Goal: Information Seeking & Learning: Learn about a topic

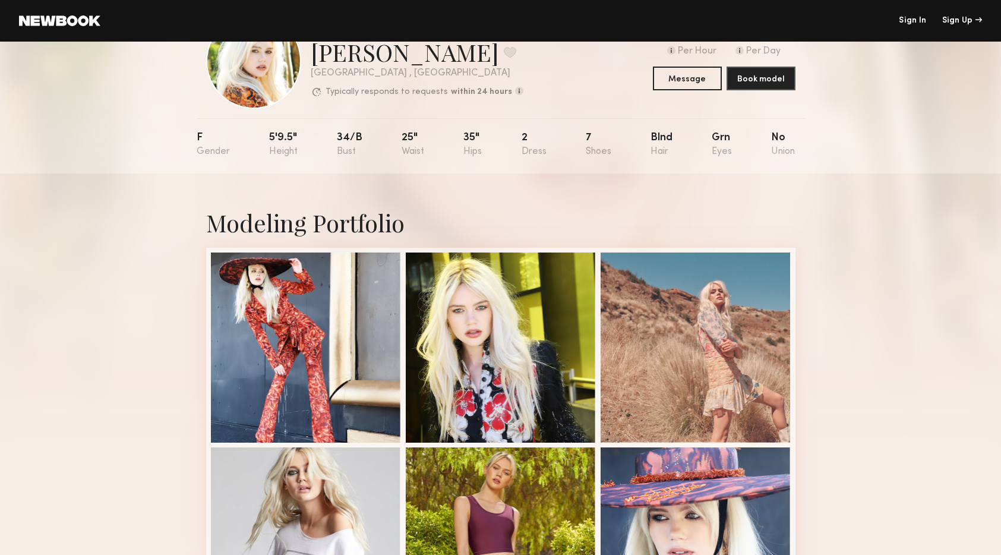
scroll to position [54, 0]
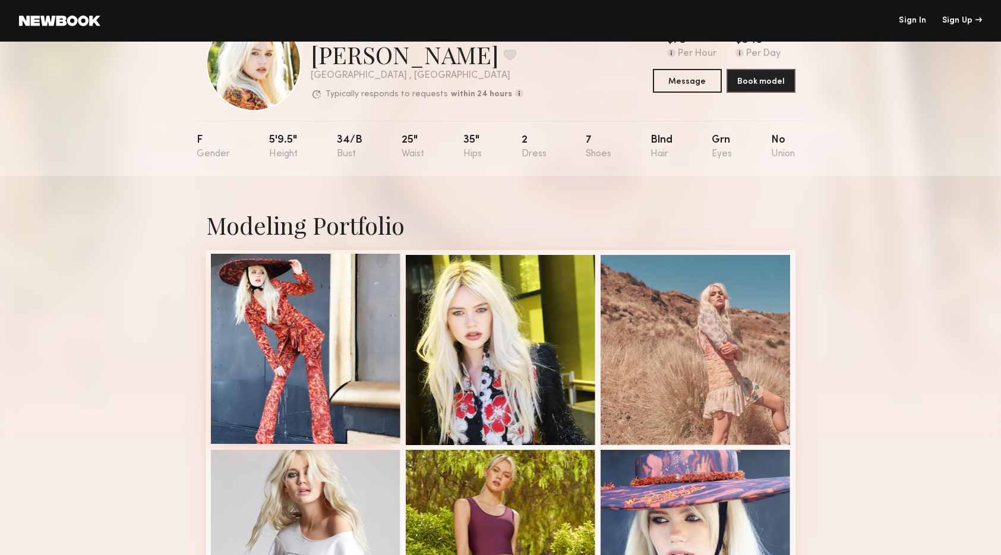
click at [357, 308] on div at bounding box center [306, 349] width 190 height 190
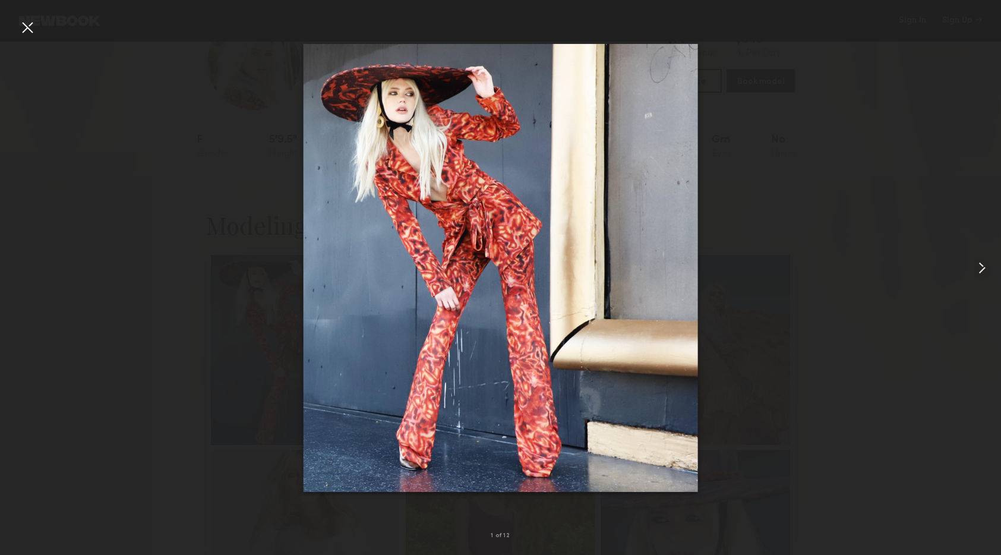
click at [980, 268] on common-icon at bounding box center [982, 268] width 19 height 19
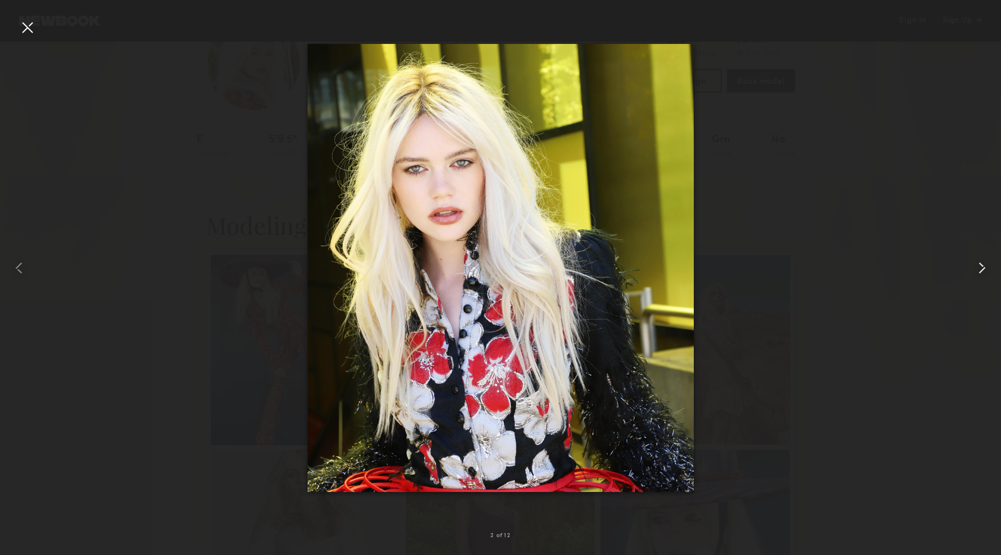
click at [980, 268] on common-icon at bounding box center [982, 268] width 19 height 19
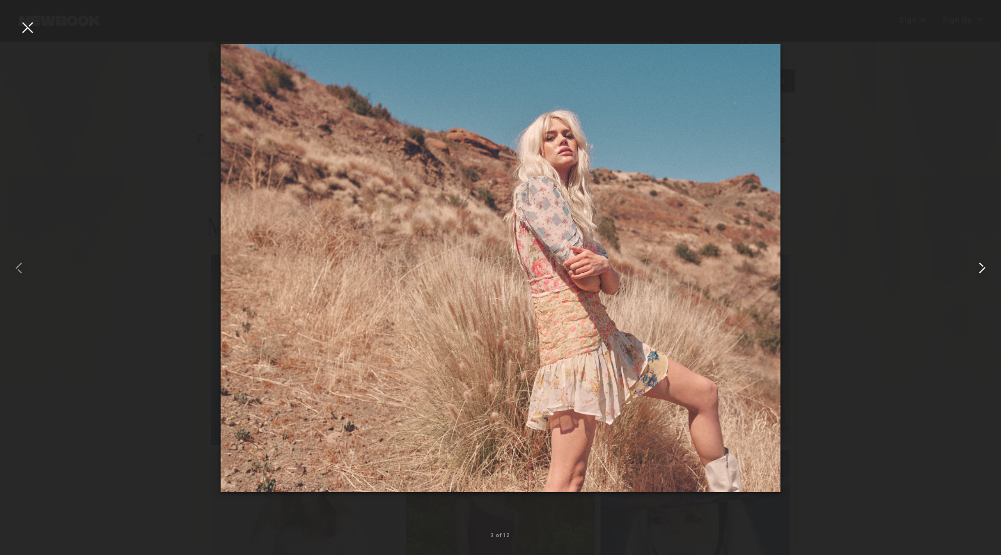
click at [980, 268] on common-icon at bounding box center [982, 268] width 19 height 19
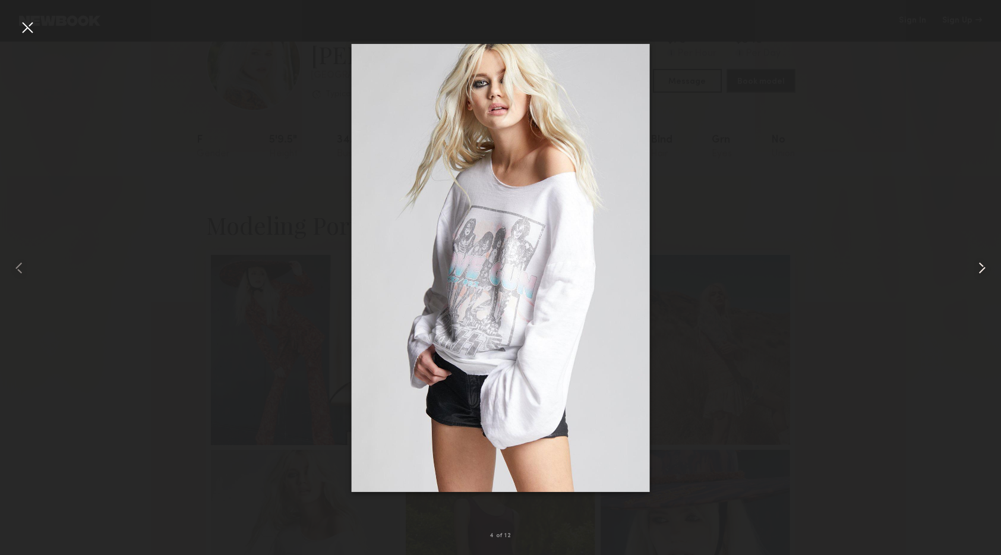
click at [980, 268] on common-icon at bounding box center [982, 268] width 19 height 19
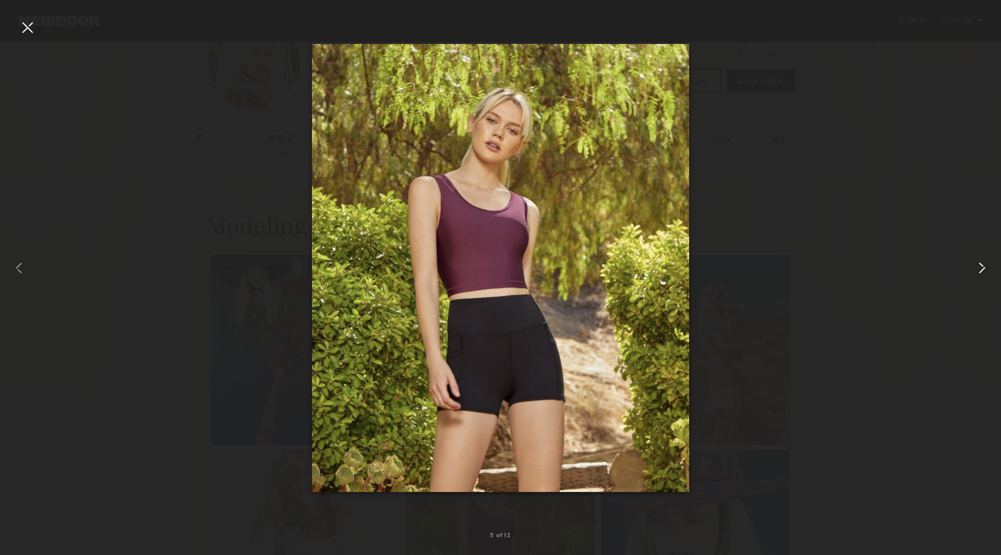
click at [980, 268] on common-icon at bounding box center [982, 268] width 19 height 19
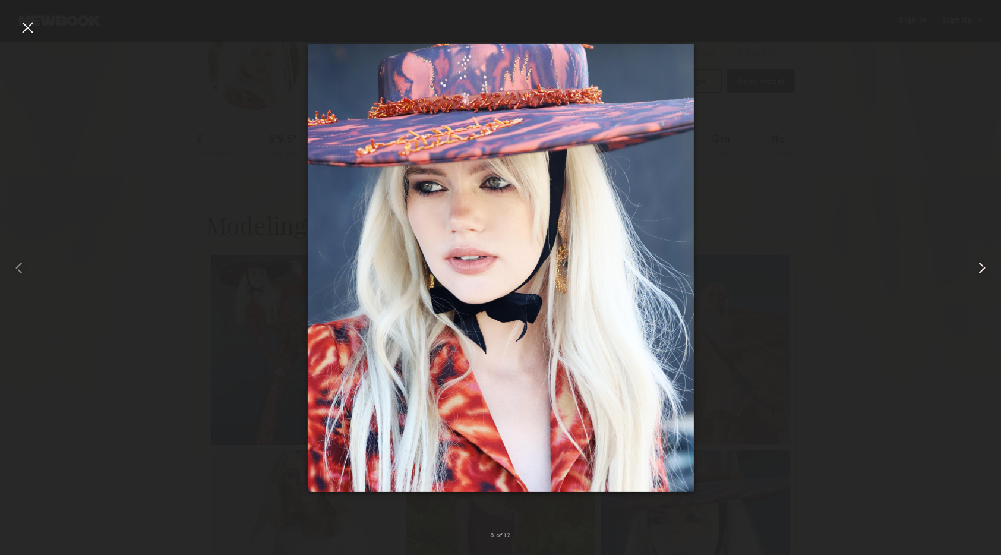
click at [980, 267] on common-icon at bounding box center [982, 268] width 19 height 19
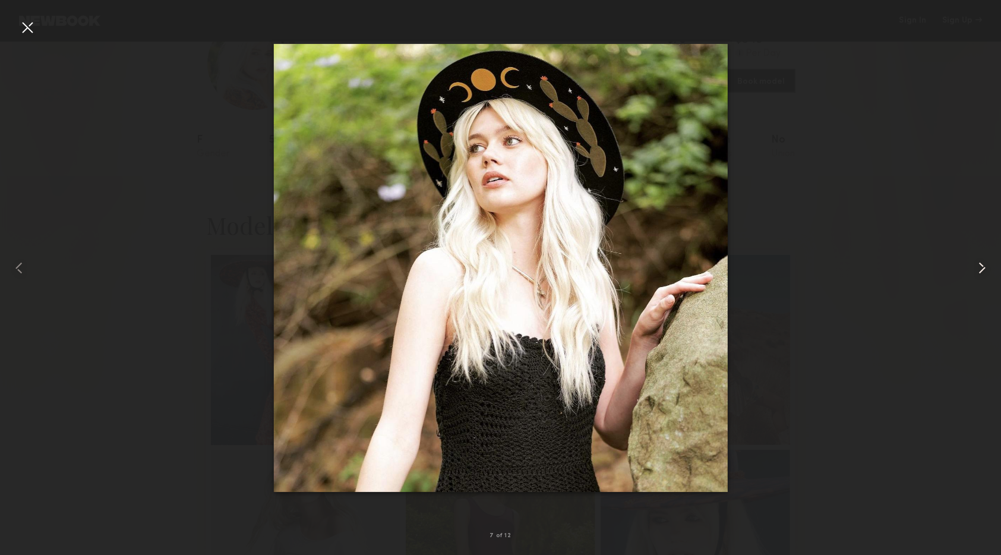
click at [980, 267] on common-icon at bounding box center [982, 268] width 19 height 19
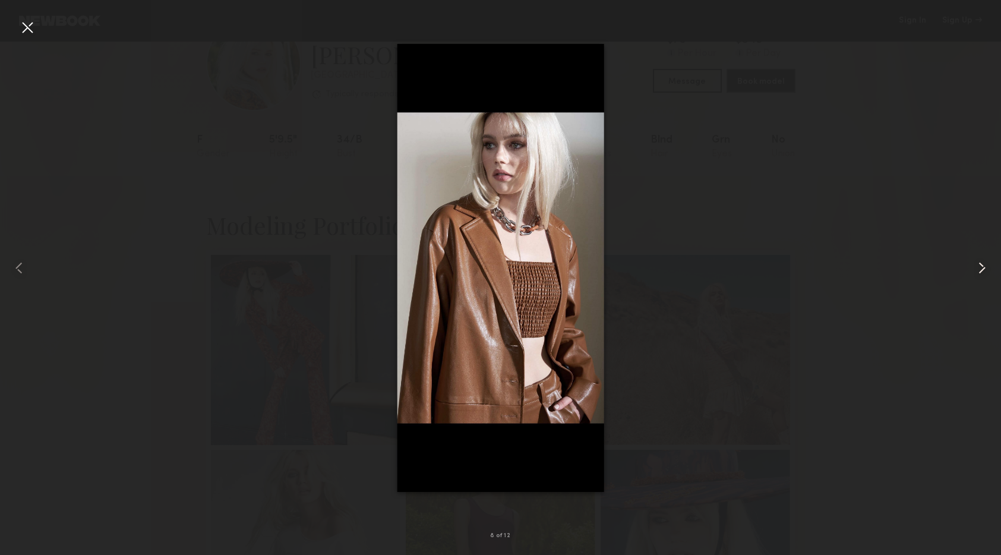
click at [980, 267] on common-icon at bounding box center [982, 268] width 19 height 19
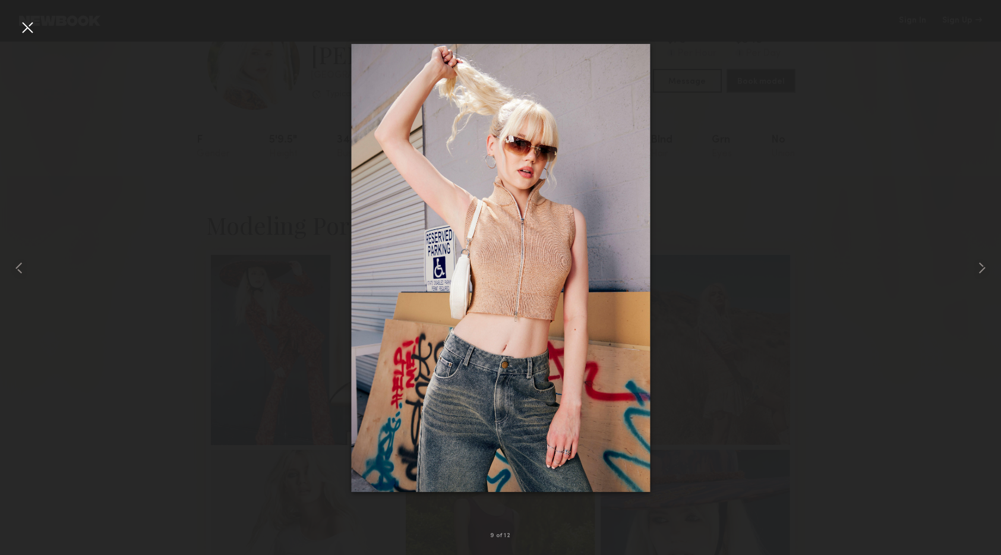
click at [31, 30] on div at bounding box center [27, 27] width 19 height 19
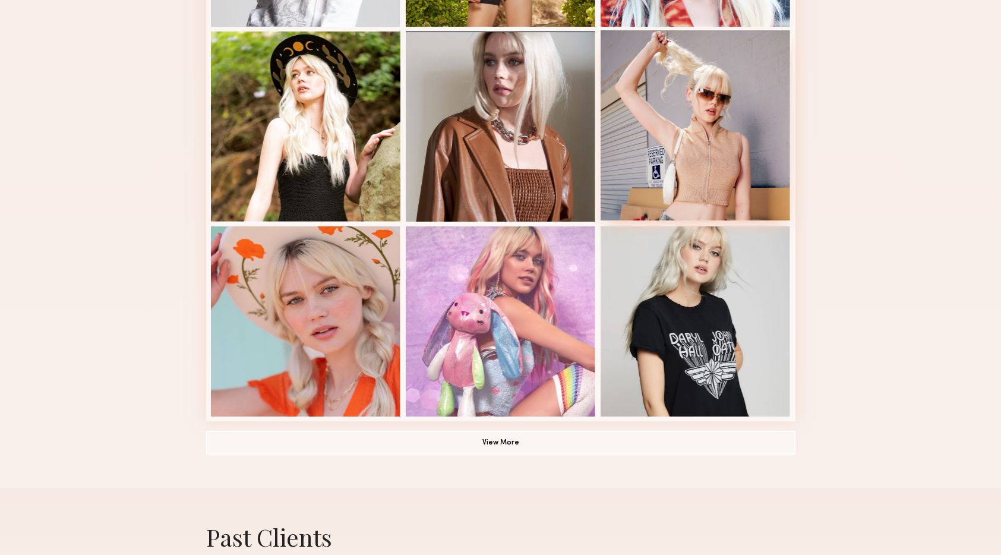
scroll to position [667, 0]
click at [508, 450] on button "View More" at bounding box center [501, 442] width 590 height 24
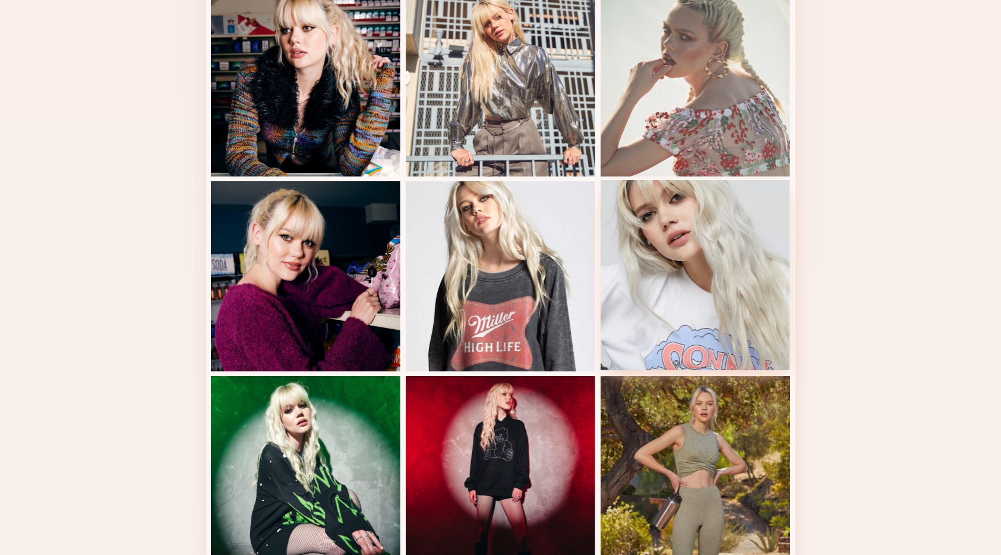
scroll to position [1301, 0]
